Goal: Task Accomplishment & Management: Manage account settings

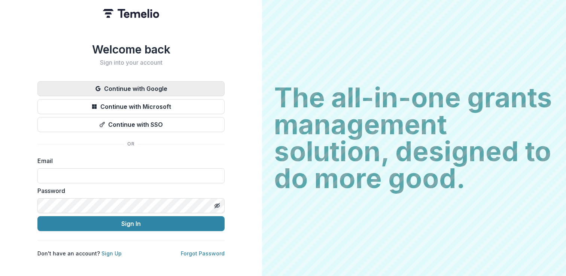
click at [107, 86] on button "Continue with Google" at bounding box center [130, 88] width 187 height 15
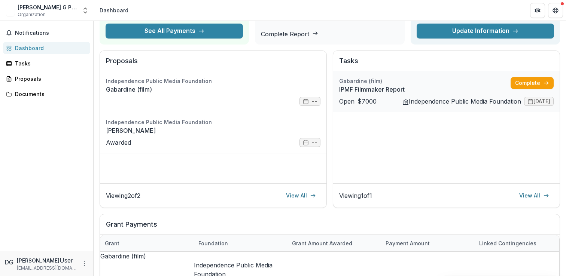
scroll to position [59, 0]
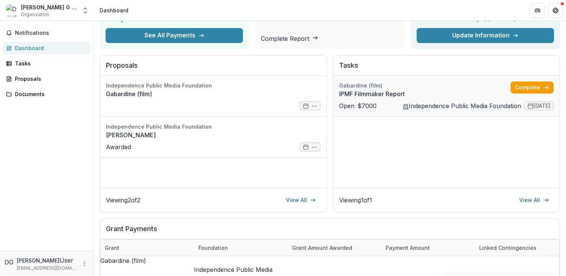
click at [455, 95] on link "IPMF Filmmaker Report" at bounding box center [424, 93] width 171 height 9
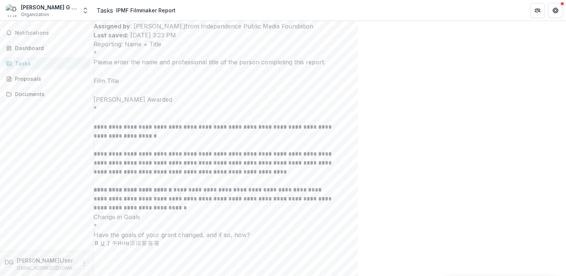
scroll to position [12, 0]
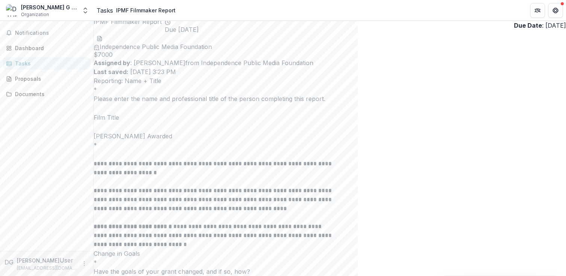
drag, startPoint x: 449, startPoint y: 27, endPoint x: 416, endPoint y: 28, distance: 32.6
copy p "[DATE]"
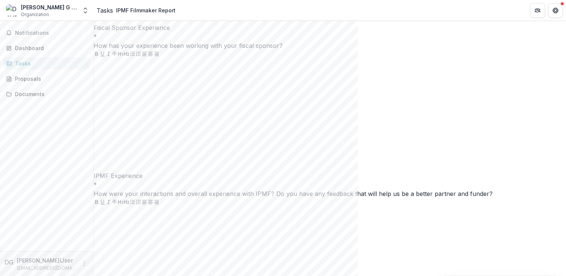
scroll to position [1109, 0]
